Goal: Check status

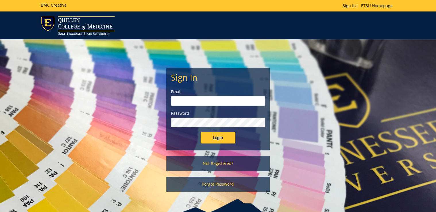
type input "ditcharo@etsu.edu"
click at [220, 138] on input "Login" at bounding box center [218, 138] width 35 height 12
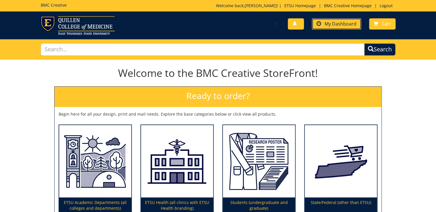
click at [327, 27] on link "My Dashboard" at bounding box center [336, 23] width 49 height 11
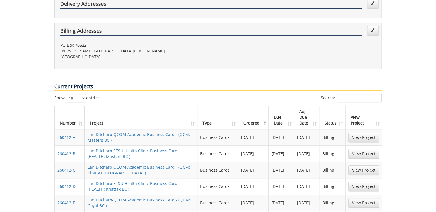
scroll to position [276, 0]
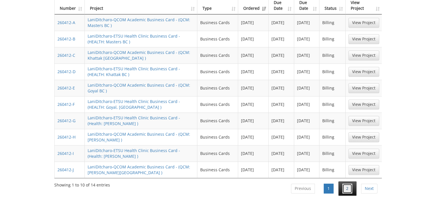
click at [346, 184] on link "2" at bounding box center [348, 189] width 10 height 10
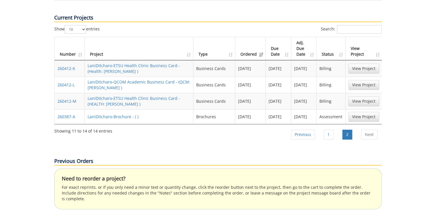
scroll to position [207, 0]
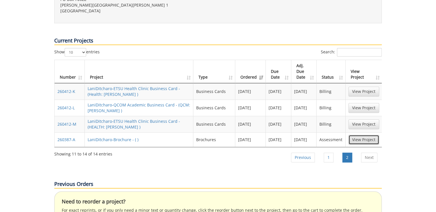
click at [369, 135] on link "View Project" at bounding box center [364, 140] width 31 height 10
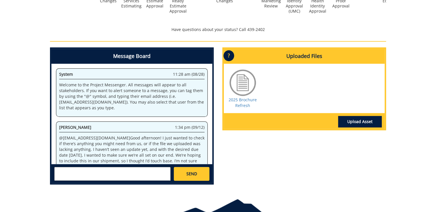
scroll to position [21, 0]
